Goal: Check status: Check status

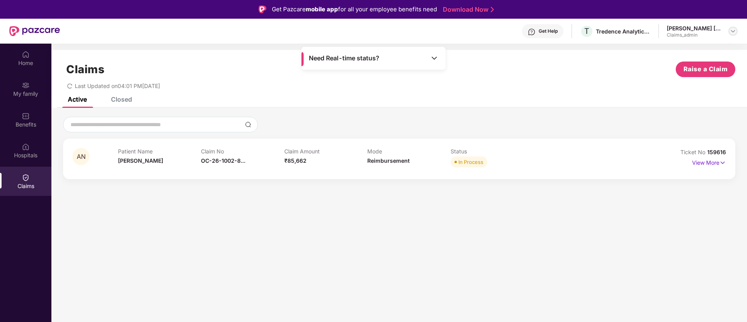
click at [734, 29] on img at bounding box center [733, 31] width 6 height 6
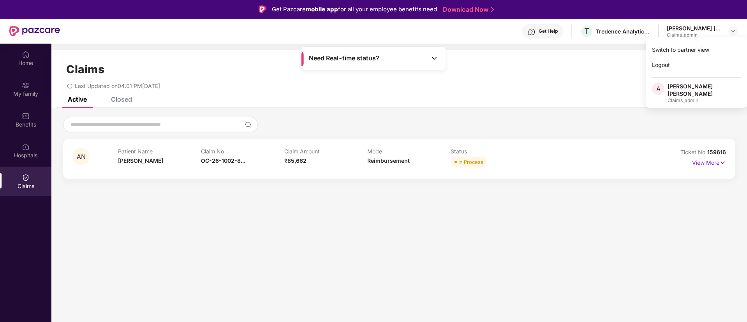
click at [692, 73] on div "Switch to partner view Logout A [PERSON_NAME] [PERSON_NAME] Nirhale Claims_admin" at bounding box center [696, 72] width 101 height 71
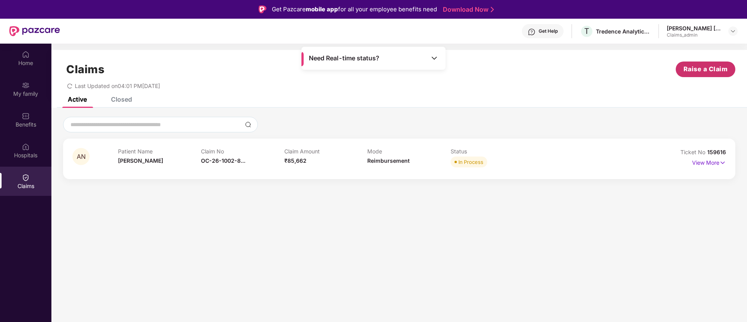
click at [684, 65] on span "Raise a Claim" at bounding box center [706, 69] width 44 height 10
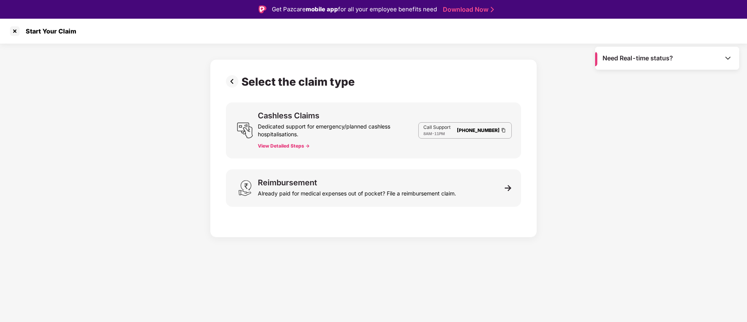
click at [733, 64] on div "Need Real-time status?" at bounding box center [667, 58] width 144 height 23
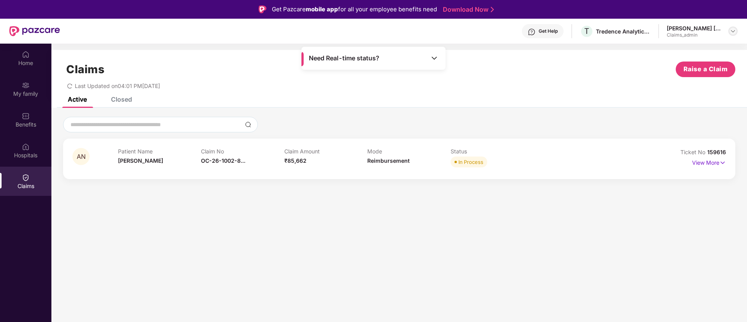
click at [729, 31] on div at bounding box center [733, 30] width 9 height 9
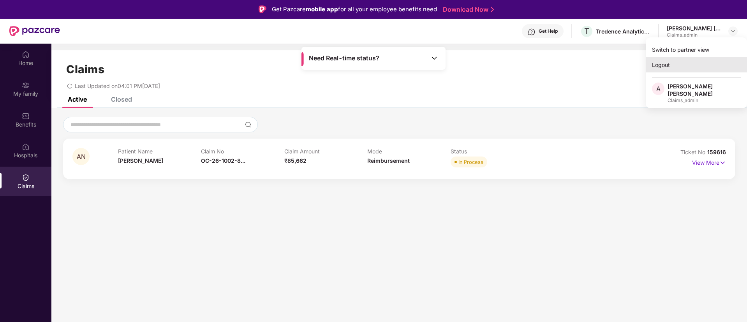
click at [653, 65] on div "Logout" at bounding box center [696, 64] width 101 height 15
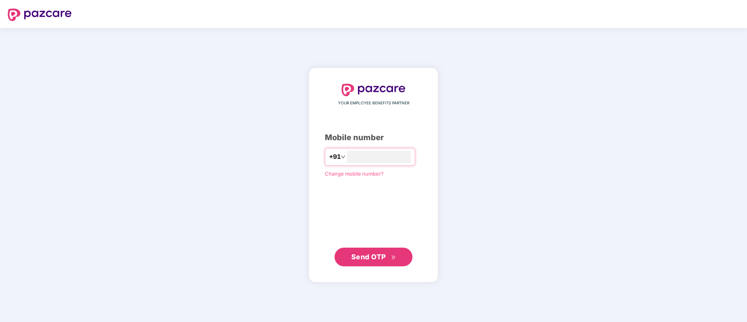
type input "**********"
click at [376, 259] on span "Send OTP" at bounding box center [368, 257] width 35 height 8
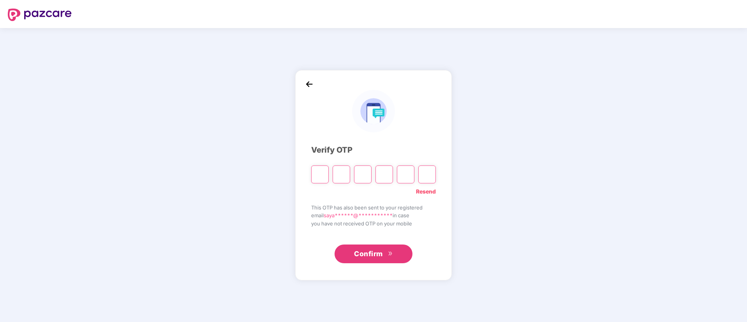
type input "*"
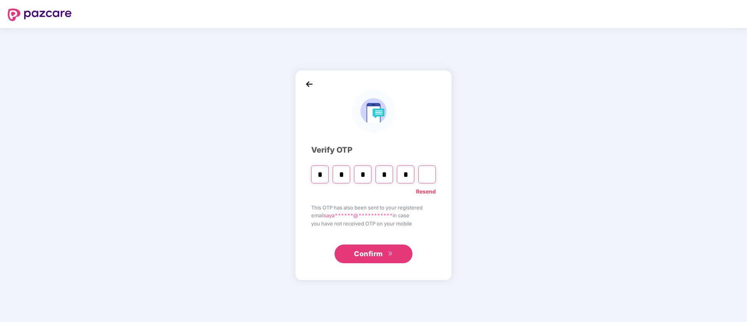
type input "*"
